Goal: Task Accomplishment & Management: Use online tool/utility

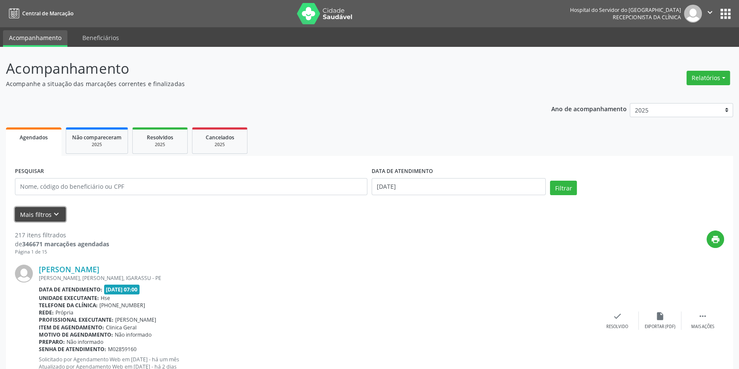
click at [31, 216] on button "Mais filtros keyboard_arrow_down" at bounding box center [40, 214] width 51 height 15
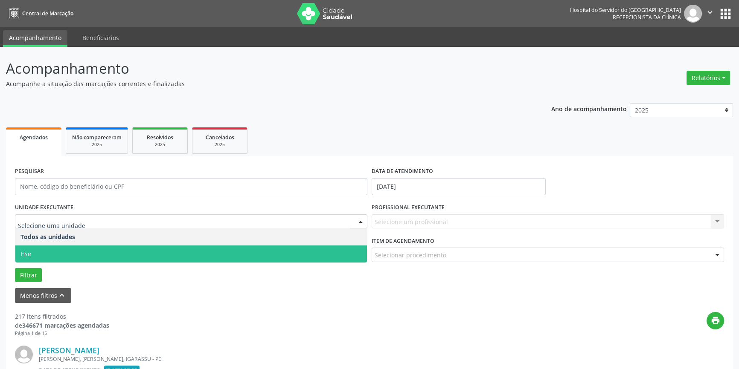
click at [41, 256] on span "Hse" at bounding box center [190, 254] width 351 height 17
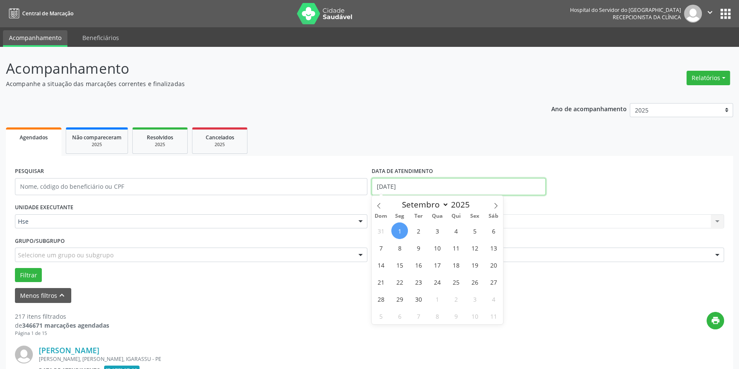
drag, startPoint x: 432, startPoint y: 185, endPoint x: 430, endPoint y: 203, distance: 18.0
click at [432, 187] on input "[DATE]" at bounding box center [458, 186] width 174 height 17
click at [395, 230] on span "1" at bounding box center [399, 231] width 17 height 17
type input "[DATE]"
click at [395, 230] on span "1" at bounding box center [399, 231] width 17 height 17
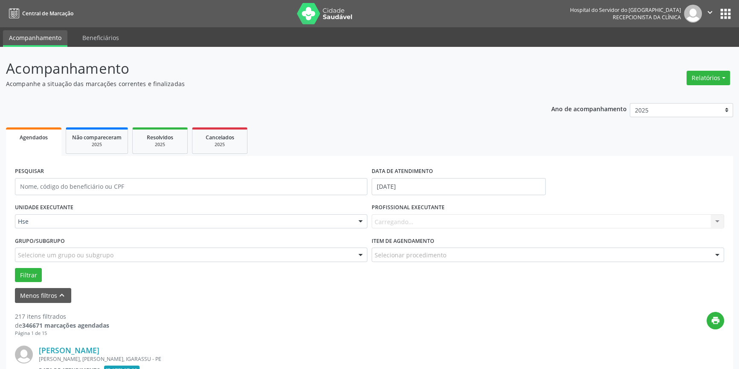
click at [393, 219] on div "Carregando... Nenhum resultado encontrado para: " " Não há nenhuma opção para s…" at bounding box center [547, 221] width 352 height 14
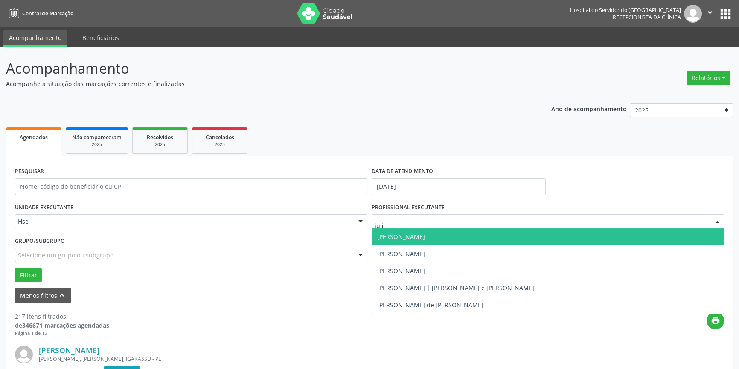
type input "julio"
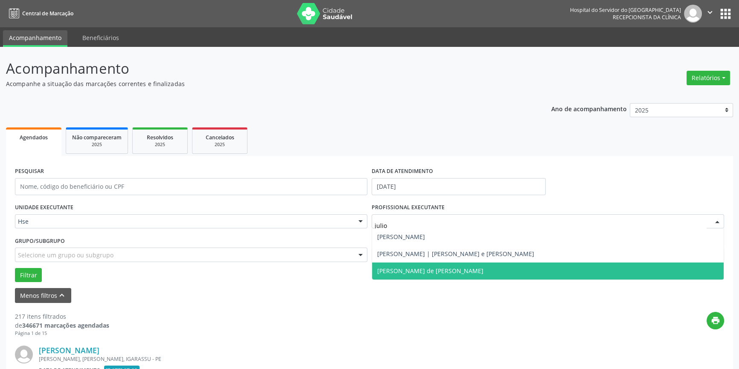
click at [411, 272] on span "[PERSON_NAME] de [PERSON_NAME]" at bounding box center [430, 271] width 106 height 8
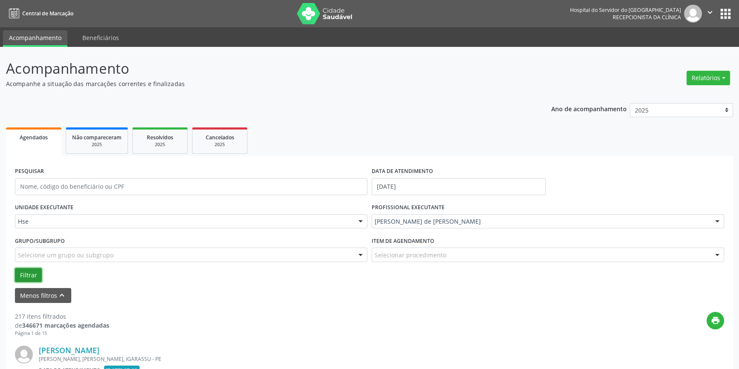
click at [34, 276] on button "Filtrar" at bounding box center [28, 275] width 27 height 14
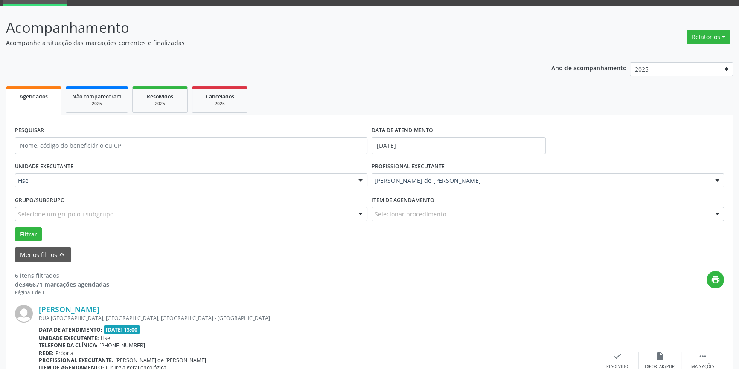
scroll to position [77, 0]
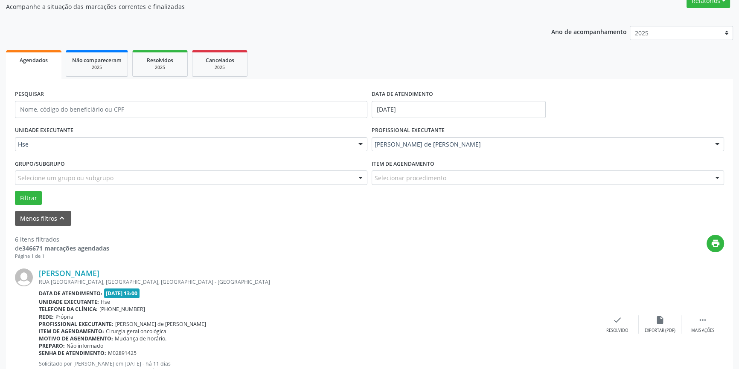
drag, startPoint x: 698, startPoint y: 323, endPoint x: 714, endPoint y: 287, distance: 39.9
drag, startPoint x: 714, startPoint y: 287, endPoint x: 437, endPoint y: 335, distance: 281.0
click at [437, 335] on div "Motivo de agendamento: Mudança de horário." at bounding box center [317, 338] width 557 height 7
click at [702, 329] on div "Mais ações" at bounding box center [702, 331] width 23 height 6
click at [665, 323] on div "alarm_off Não compareceu" at bounding box center [659, 325] width 43 height 18
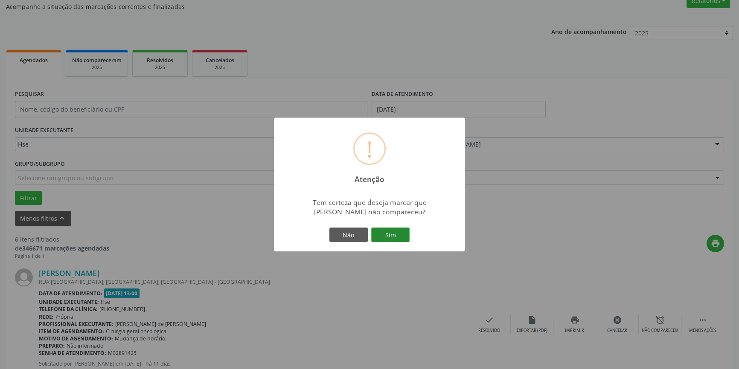
click at [389, 240] on button "Sim" at bounding box center [390, 235] width 38 height 14
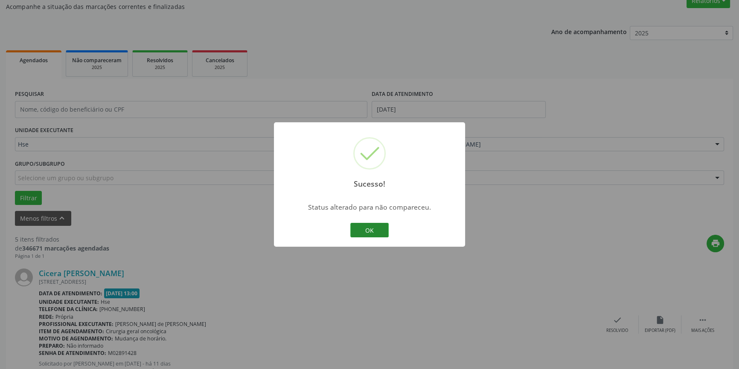
click at [378, 229] on button "OK" at bounding box center [369, 230] width 38 height 14
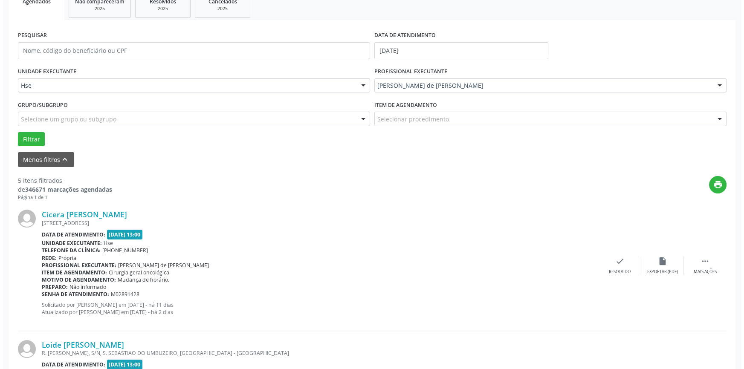
scroll to position [194, 0]
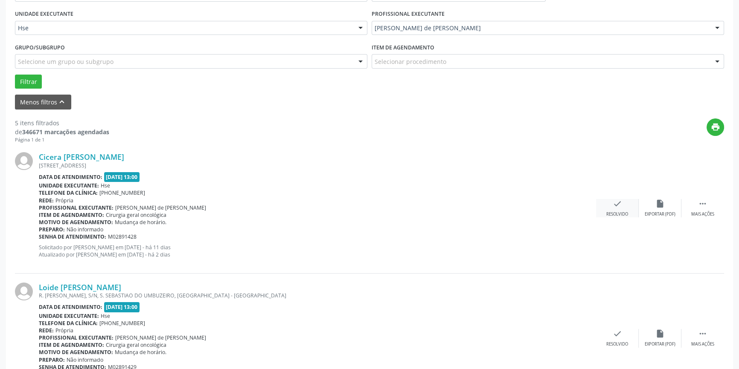
click at [614, 213] on div "Resolvido" at bounding box center [617, 214] width 22 height 6
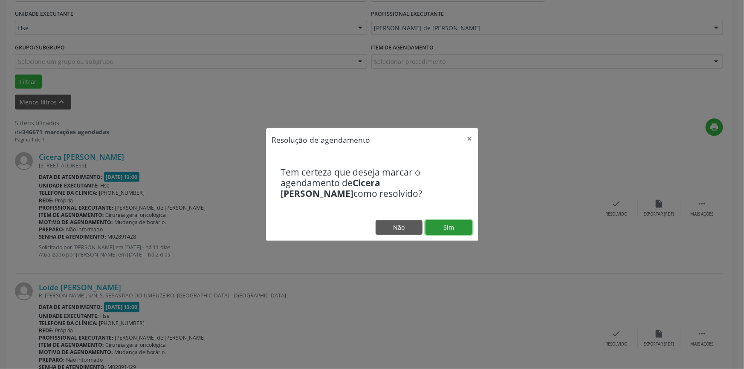
click at [460, 232] on button "Sim" at bounding box center [449, 227] width 47 height 14
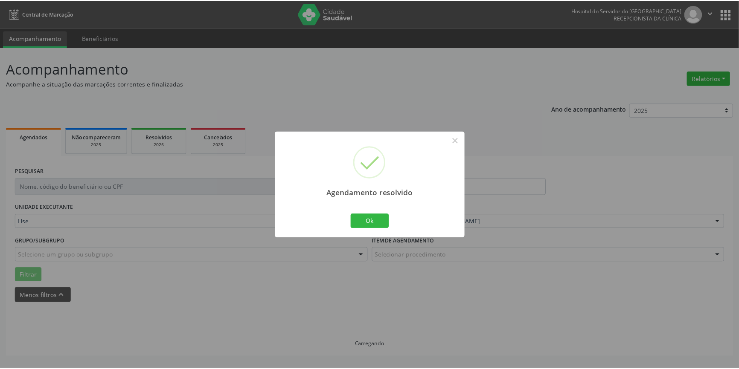
scroll to position [0, 0]
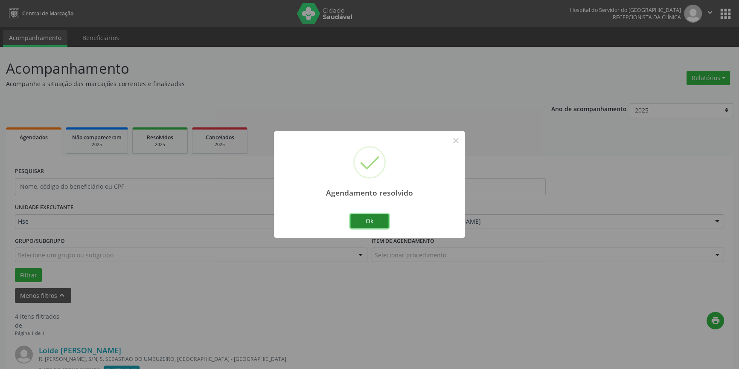
click at [379, 223] on button "Ok" at bounding box center [369, 221] width 38 height 14
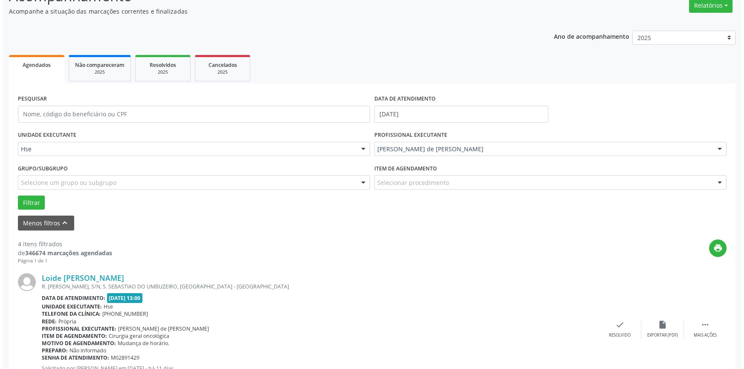
scroll to position [232, 0]
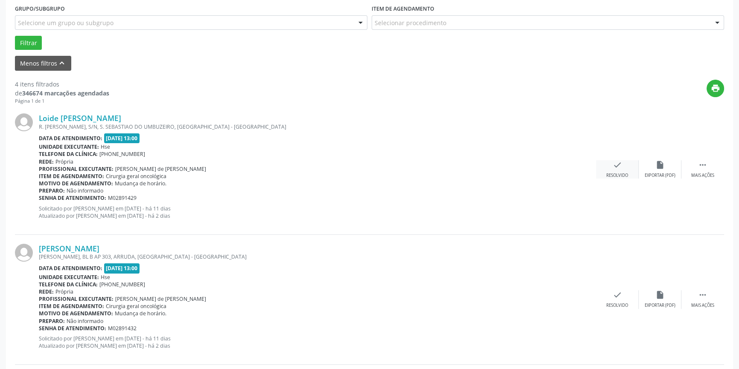
click at [617, 162] on icon "check" at bounding box center [616, 164] width 9 height 9
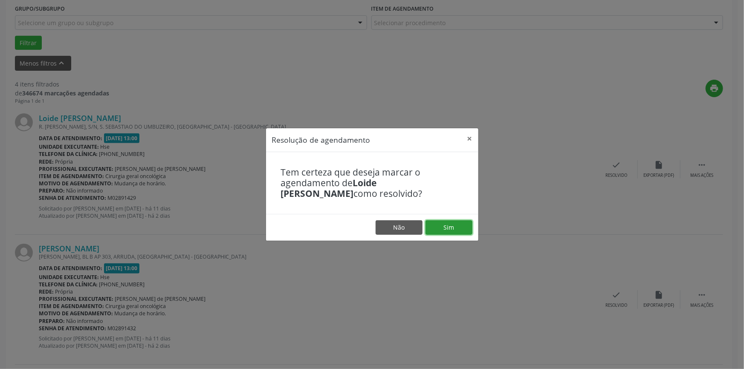
click at [442, 224] on button "Sim" at bounding box center [449, 227] width 47 height 14
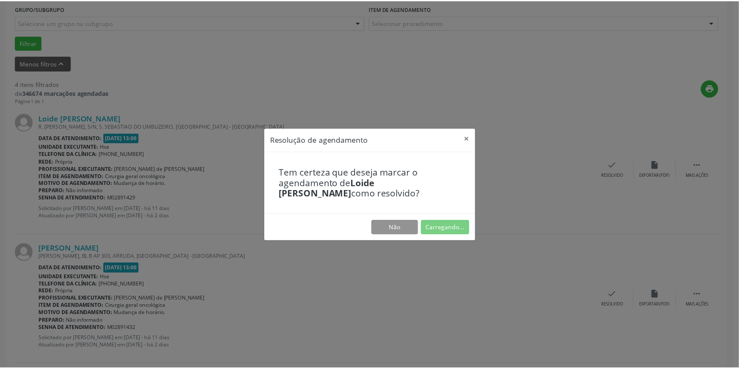
scroll to position [0, 0]
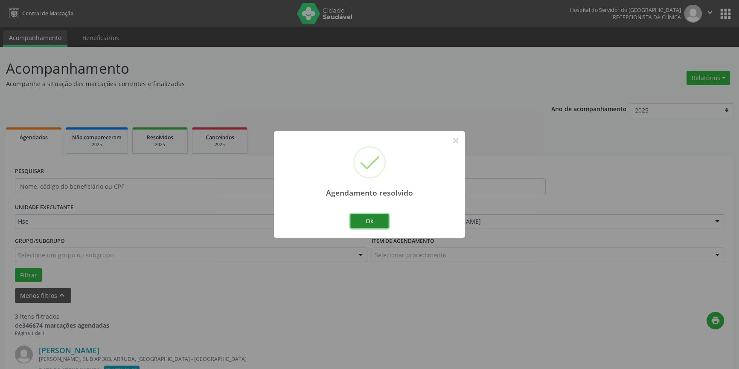
click at [374, 222] on button "Ok" at bounding box center [369, 221] width 38 height 14
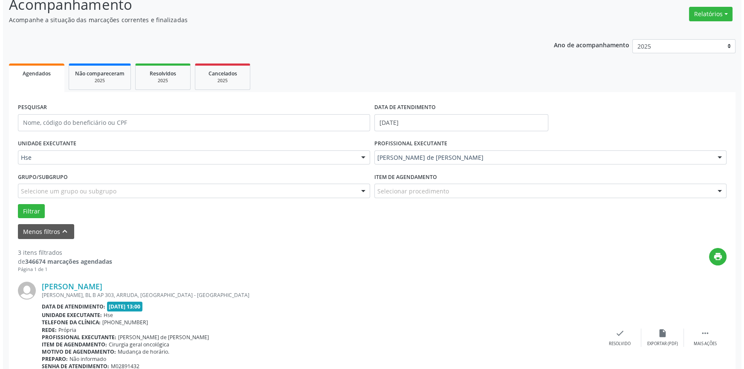
scroll to position [77, 0]
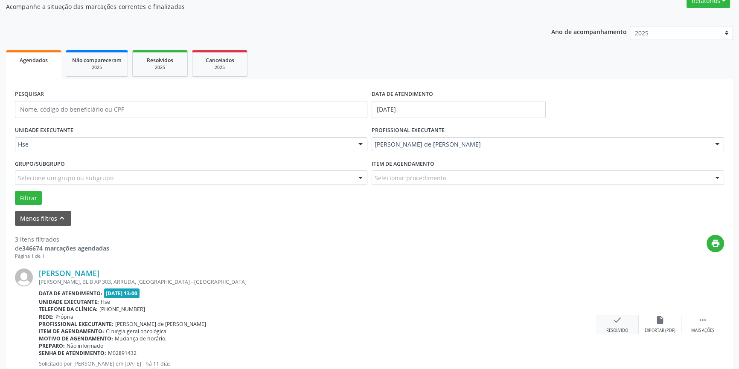
click at [611, 320] on div "check Resolvido" at bounding box center [617, 325] width 43 height 18
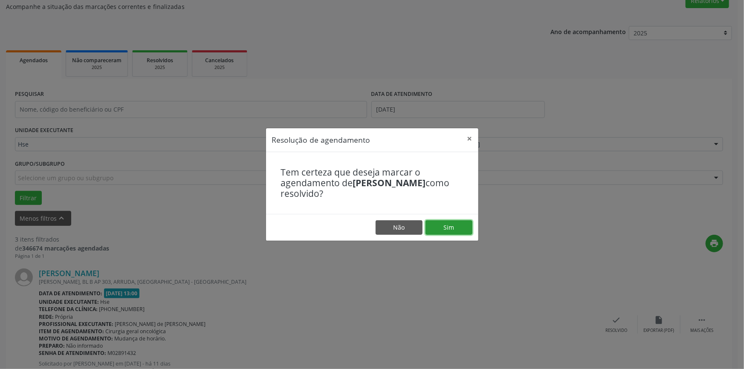
click at [437, 223] on button "Sim" at bounding box center [449, 227] width 47 height 14
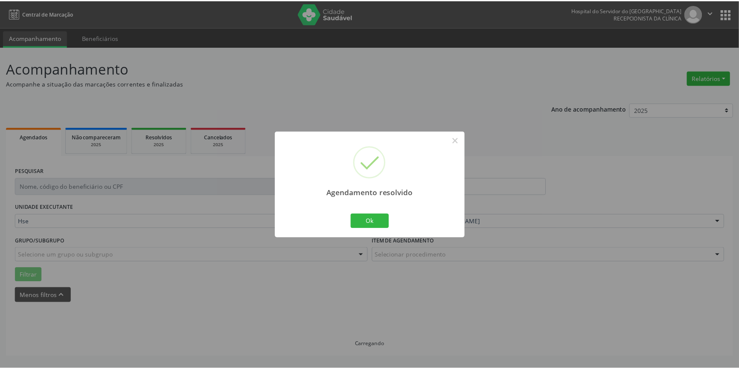
scroll to position [0, 0]
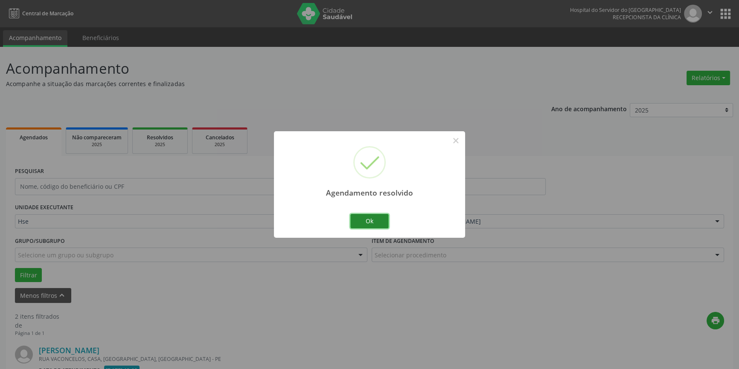
click at [359, 224] on button "Ok" at bounding box center [369, 221] width 38 height 14
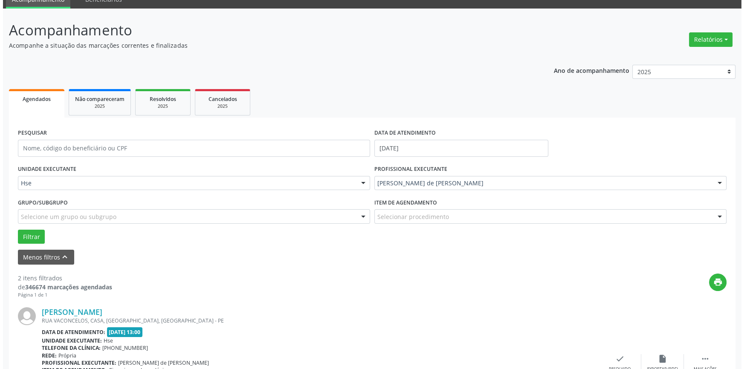
scroll to position [194, 0]
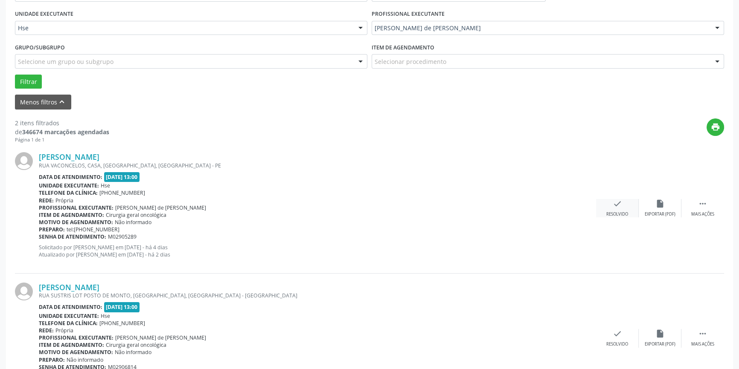
click at [610, 212] on div "Resolvido" at bounding box center [617, 214] width 22 height 6
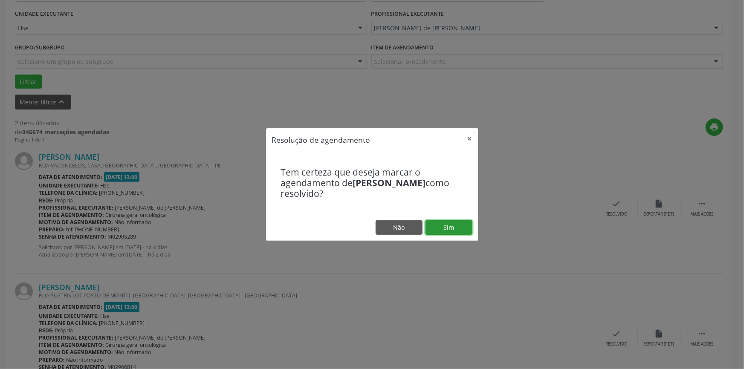
click at [436, 230] on button "Sim" at bounding box center [449, 227] width 47 height 14
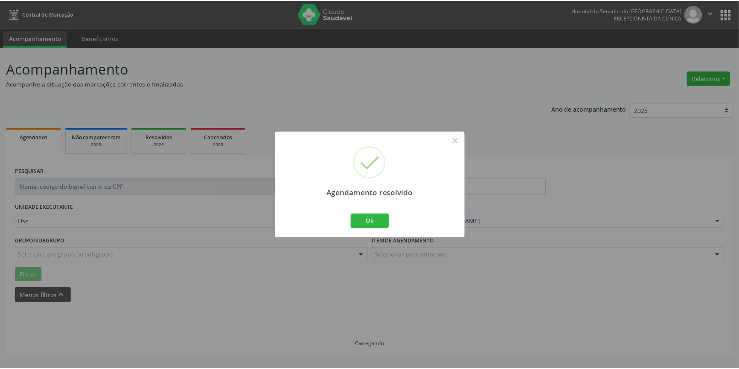
scroll to position [0, 0]
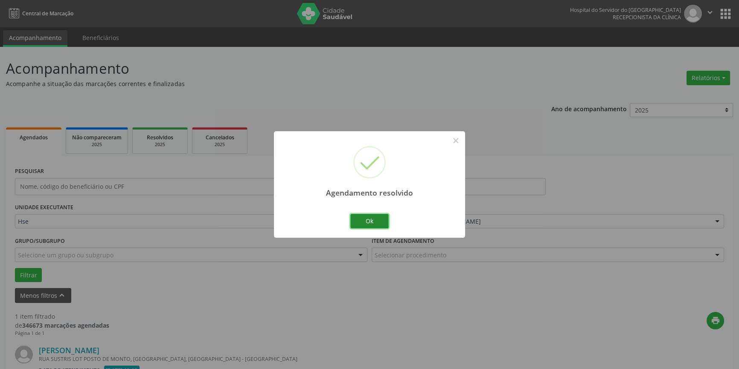
click at [368, 226] on button "Ok" at bounding box center [369, 221] width 38 height 14
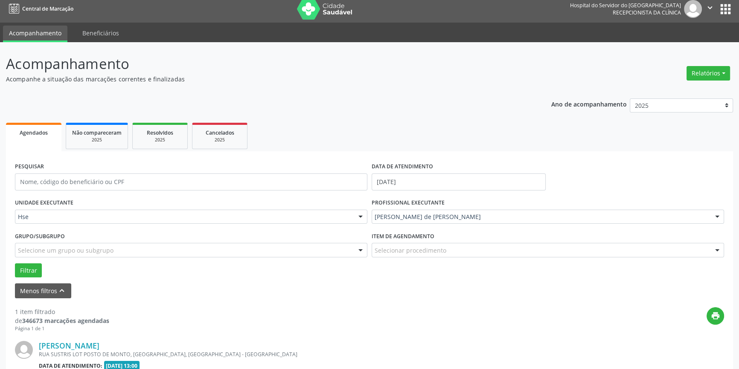
scroll to position [77, 0]
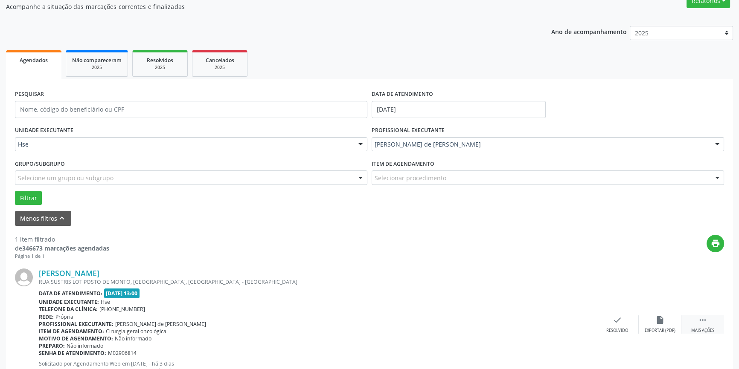
click at [697, 322] on div " Mais ações" at bounding box center [702, 325] width 43 height 18
click at [664, 320] on div "alarm_off Não compareceu" at bounding box center [659, 325] width 43 height 18
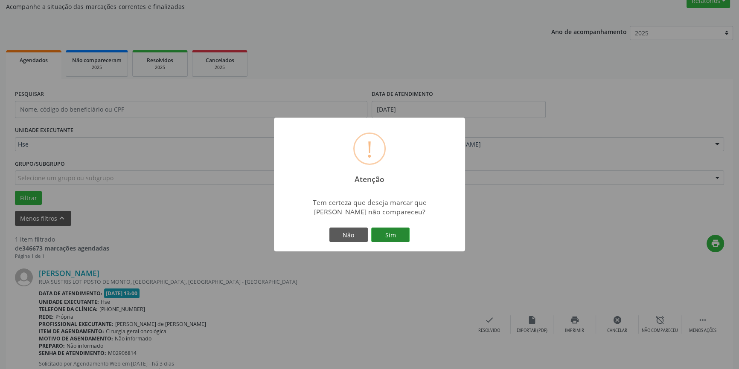
click at [391, 235] on button "Sim" at bounding box center [390, 235] width 38 height 14
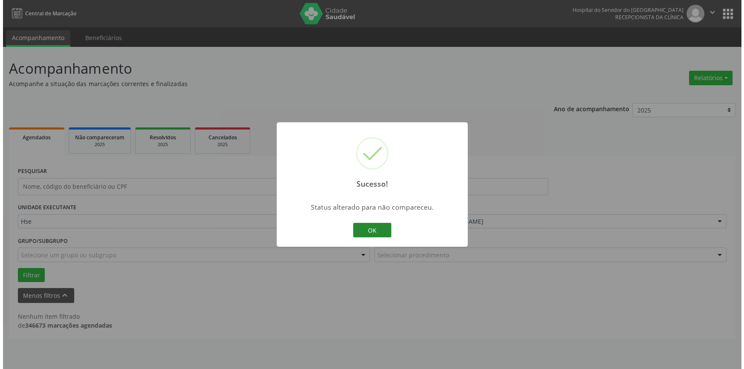
scroll to position [0, 0]
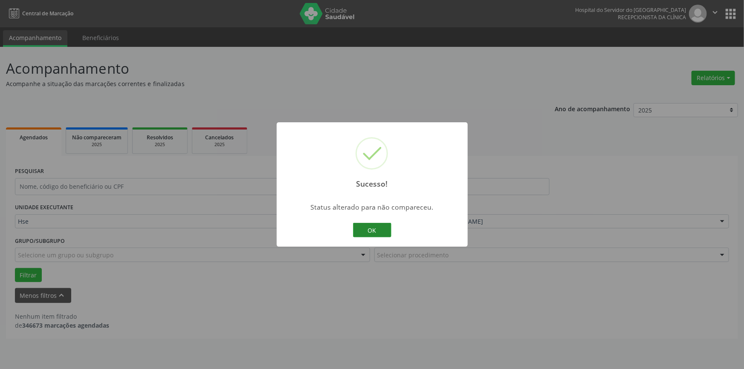
click at [370, 233] on button "OK" at bounding box center [372, 230] width 38 height 14
